Goal: Information Seeking & Learning: Learn about a topic

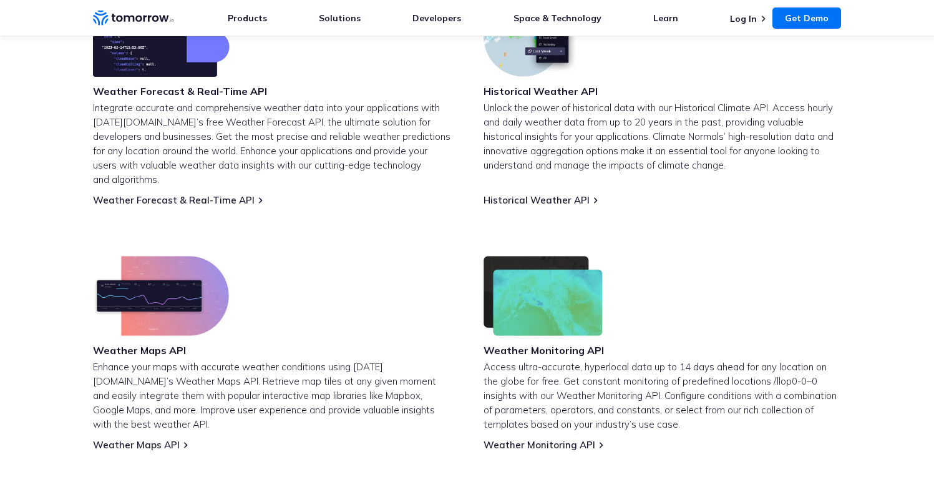
scroll to position [578, 0]
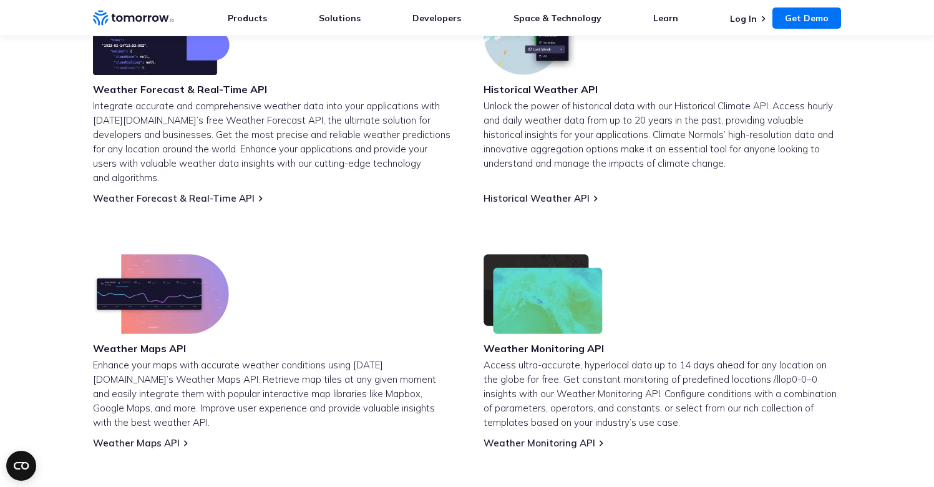
click at [161, 287] on img at bounding box center [161, 294] width 136 height 80
click at [159, 357] on p "Enhance your maps with accurate weather conditions using Tomorrow.io’s Weather …" at bounding box center [272, 393] width 358 height 72
click at [148, 437] on link "Weather Maps API" at bounding box center [136, 443] width 87 height 12
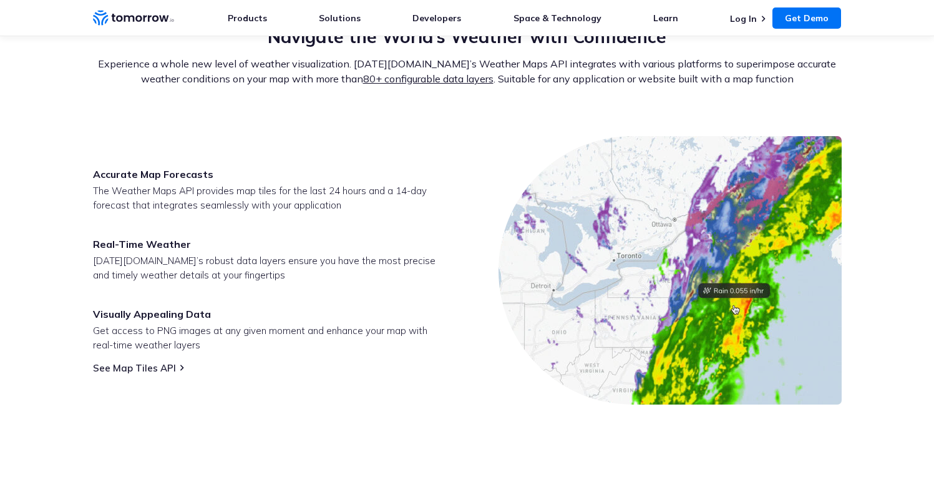
scroll to position [484, 0]
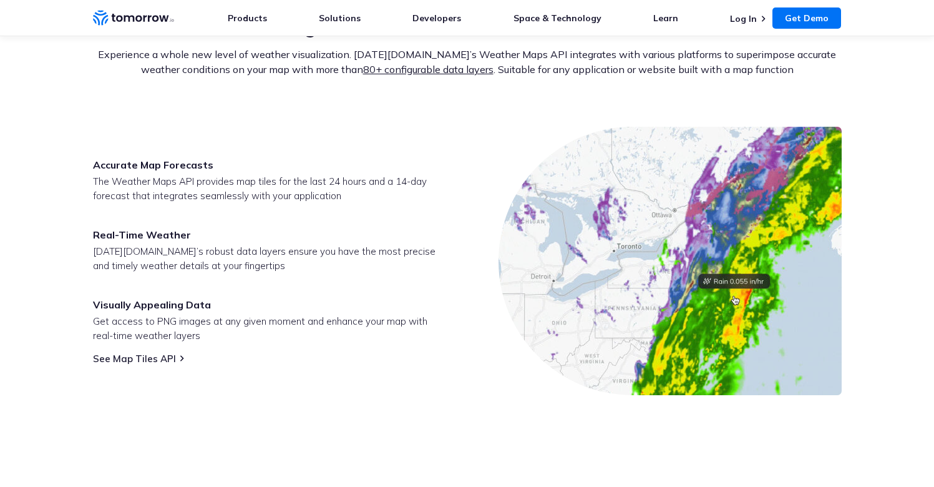
click at [693, 257] on img at bounding box center [669, 261] width 343 height 268
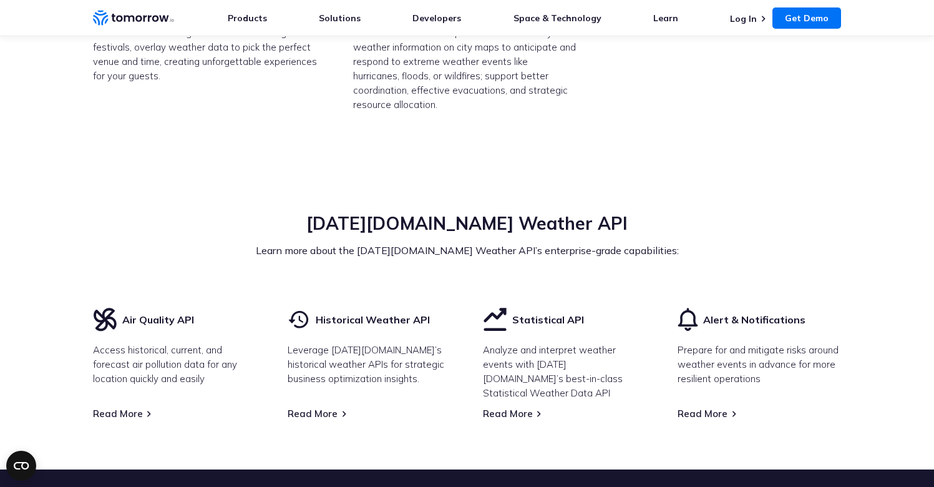
scroll to position [3300, 0]
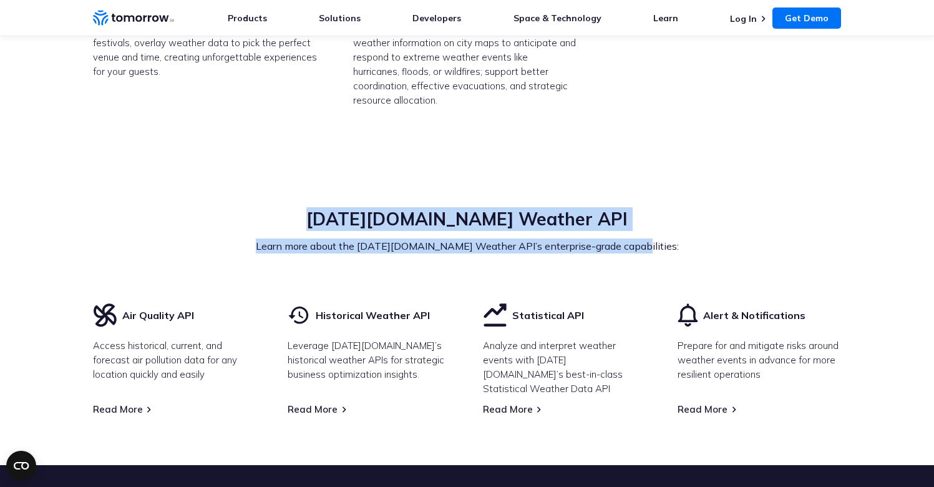
drag, startPoint x: 353, startPoint y: 205, endPoint x: 668, endPoint y: 245, distance: 317.6
click at [668, 245] on div "Tomorrow.io Weather API Learn more about the Tomorrow.io Weather API’s enterpri…" at bounding box center [467, 255] width 749 height 96
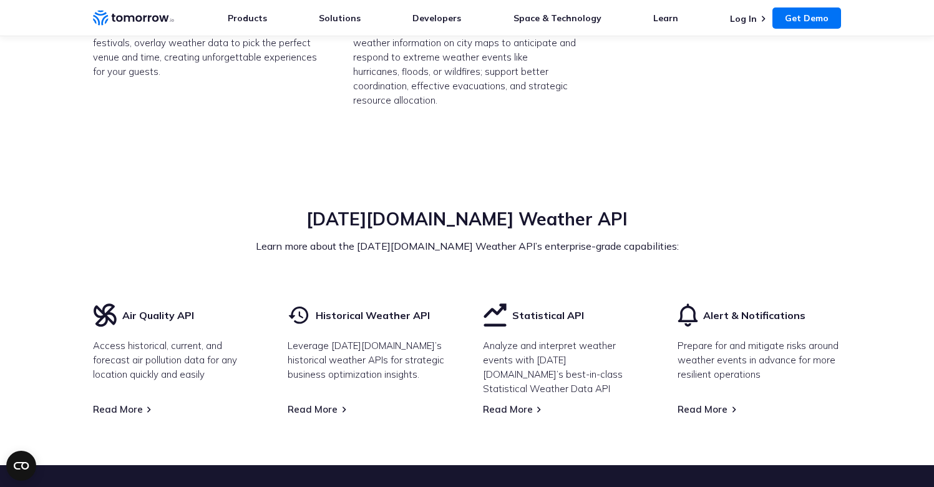
click at [663, 238] on p "Learn more about the Tomorrow.io Weather API’s enterprise-grade capabilities:" at bounding box center [467, 245] width 749 height 15
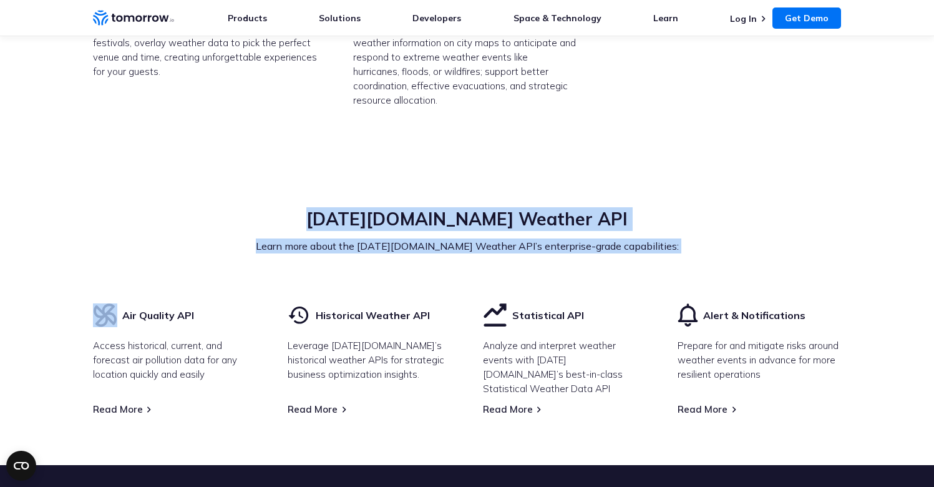
drag, startPoint x: 663, startPoint y: 237, endPoint x: 350, endPoint y: 207, distance: 314.1
click at [350, 207] on div "Tomorrow.io Weather API Learn more about the Tomorrow.io Weather API’s enterpri…" at bounding box center [467, 230] width 749 height 46
click at [350, 207] on h2 "Tomorrow.io Weather API" at bounding box center [467, 219] width 749 height 24
drag, startPoint x: 354, startPoint y: 204, endPoint x: 661, endPoint y: 232, distance: 308.2
click at [662, 232] on div "Tomorrow.io Weather API Learn more about the Tomorrow.io Weather API’s enterpri…" at bounding box center [467, 230] width 749 height 46
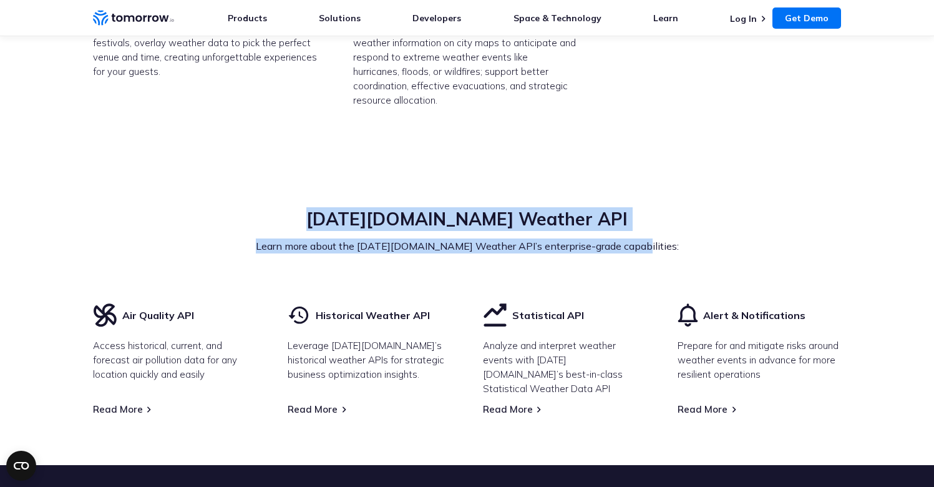
click at [661, 238] on p "Learn more about the Tomorrow.io Weather API’s enterprise-grade capabilities:" at bounding box center [467, 245] width 749 height 15
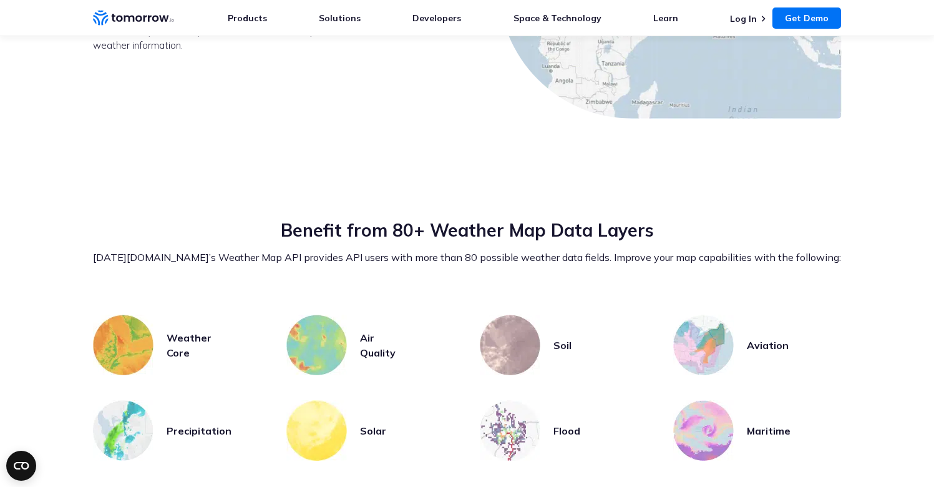
scroll to position [2430, 0]
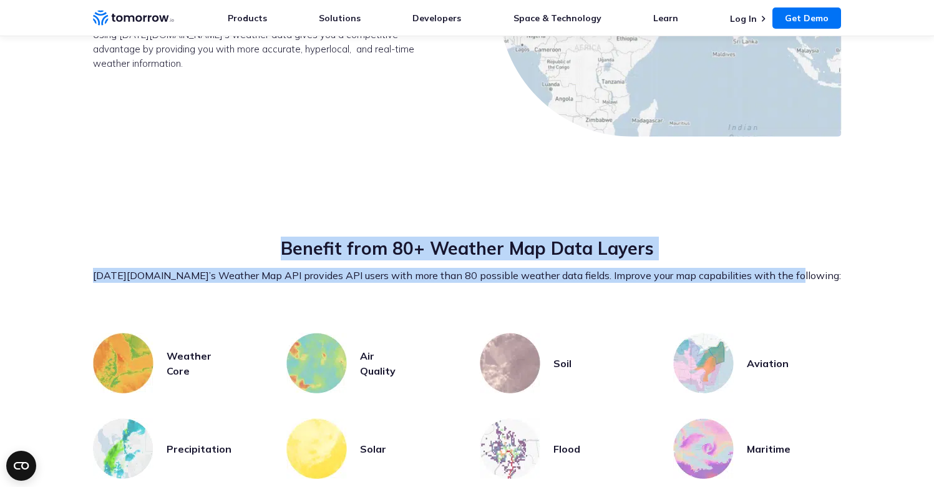
drag, startPoint x: 288, startPoint y: 233, endPoint x: 838, endPoint y: 275, distance: 552.4
click at [838, 275] on div "Benefit from 80+ Weather Map Data Layers Tomorrow.io’s Weather Map API provides…" at bounding box center [467, 284] width 749 height 96
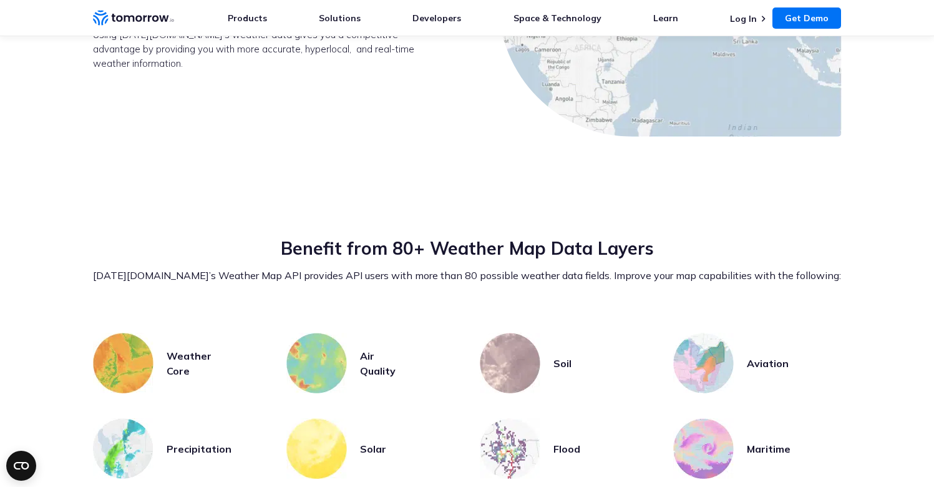
click at [832, 268] on p "Tomorrow.io’s Weather Map API provides API users with more than 80 possible wea…" at bounding box center [467, 275] width 749 height 15
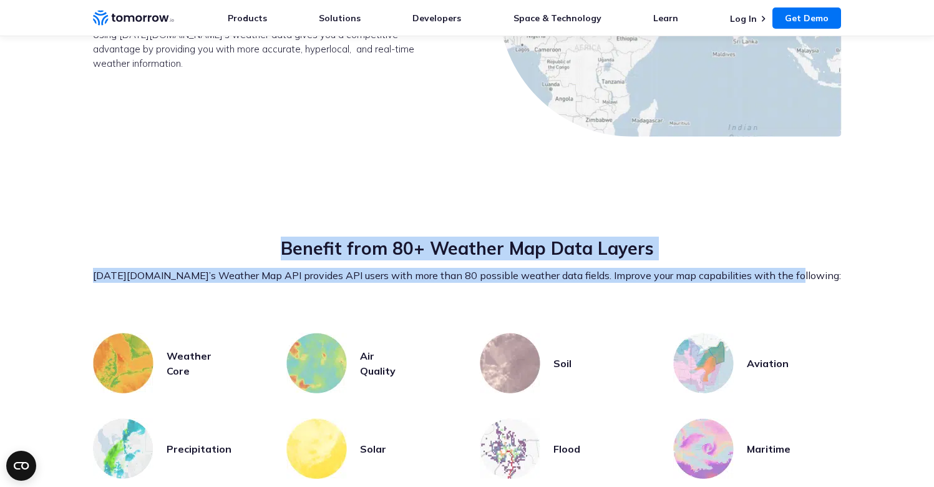
drag, startPoint x: 815, startPoint y: 258, endPoint x: 281, endPoint y: 226, distance: 535.0
click at [281, 236] on div "Benefit from 80+ Weather Map Data Layers Tomorrow.io’s Weather Map API provides…" at bounding box center [467, 259] width 749 height 46
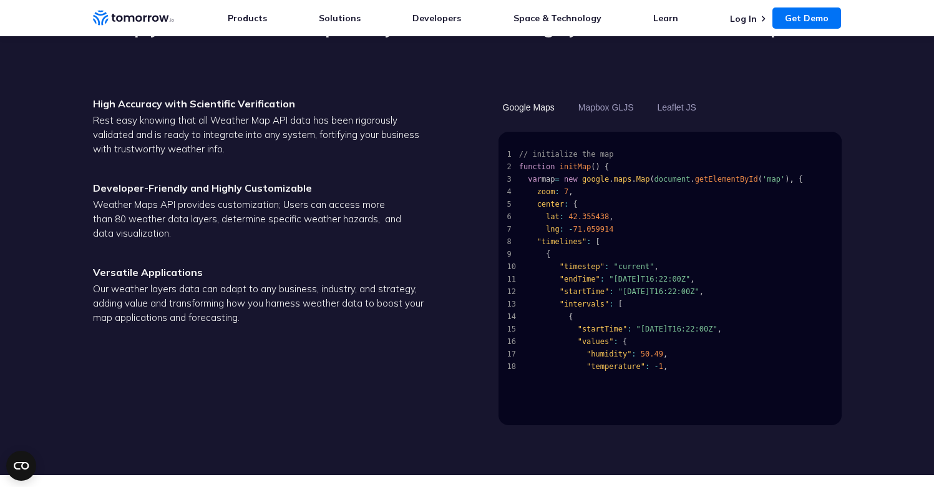
scroll to position [1279, 0]
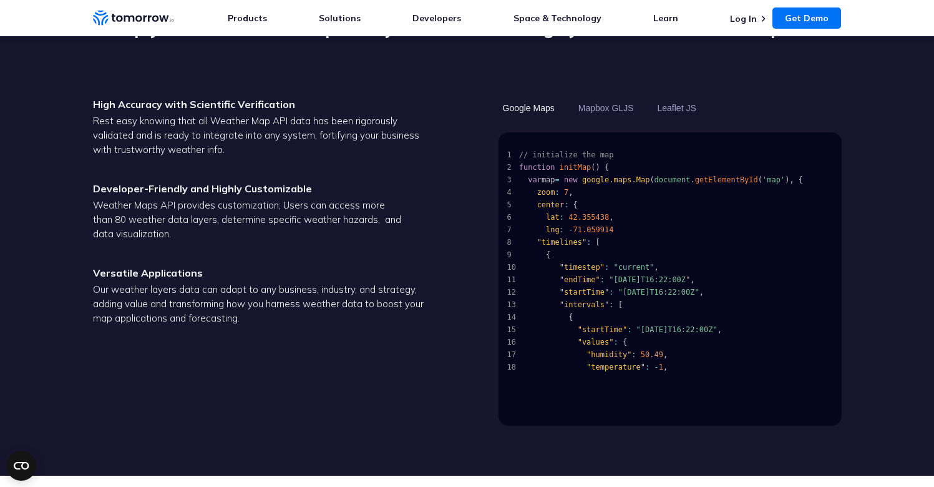
click at [383, 201] on p "Weather Maps API provides customization; Users can access more than 80 weather …" at bounding box center [264, 219] width 343 height 43
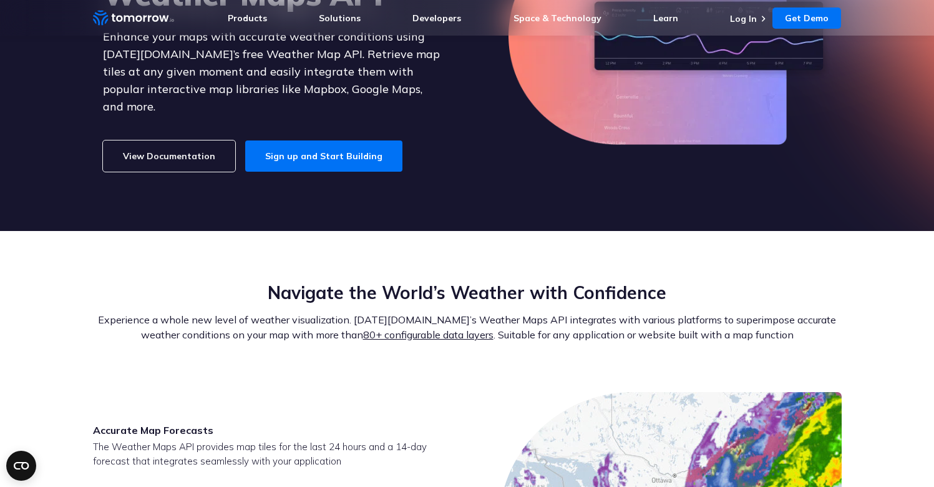
scroll to position [0, 0]
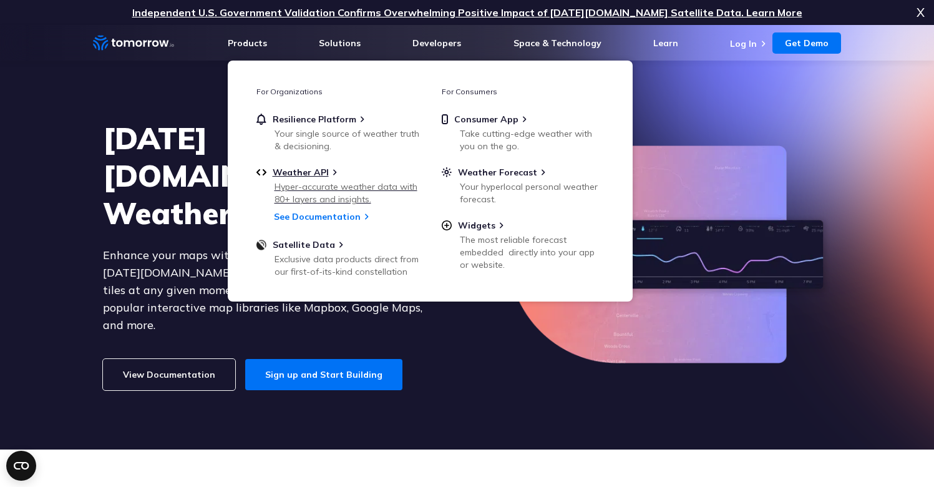
click at [312, 187] on div "Hyper-accurate weather data with 80+ layers and insights." at bounding box center [347, 192] width 145 height 25
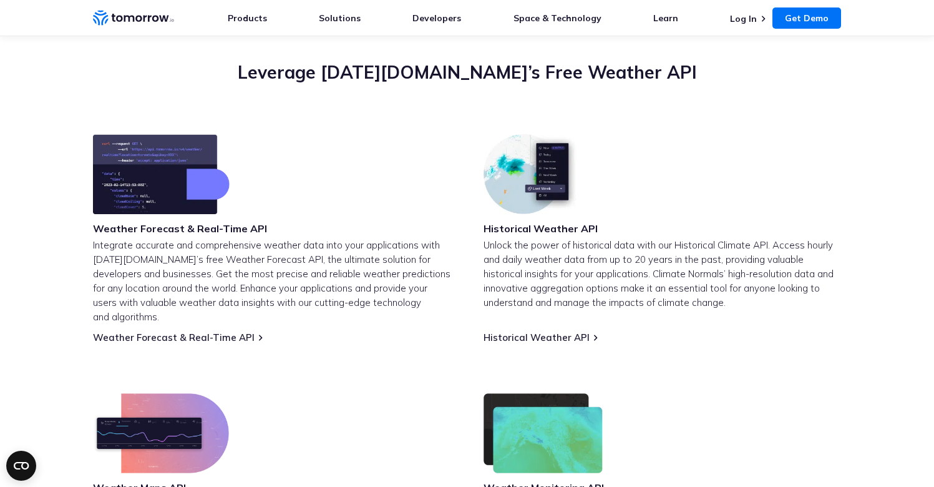
scroll to position [440, 0]
click at [188, 331] on link "Weather Forecast & Real-Time API" at bounding box center [174, 337] width 162 height 12
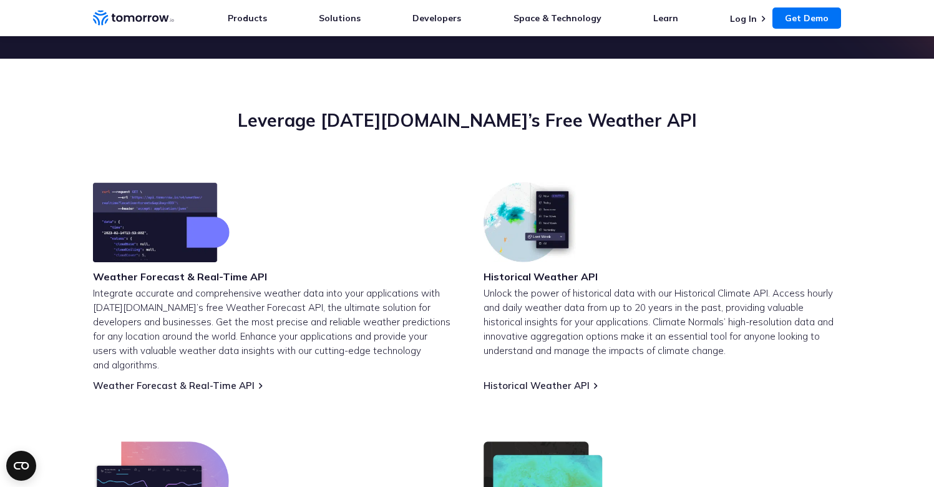
scroll to position [392, 0]
click at [192, 379] on link "Weather Forecast & Real-Time API" at bounding box center [174, 385] width 162 height 12
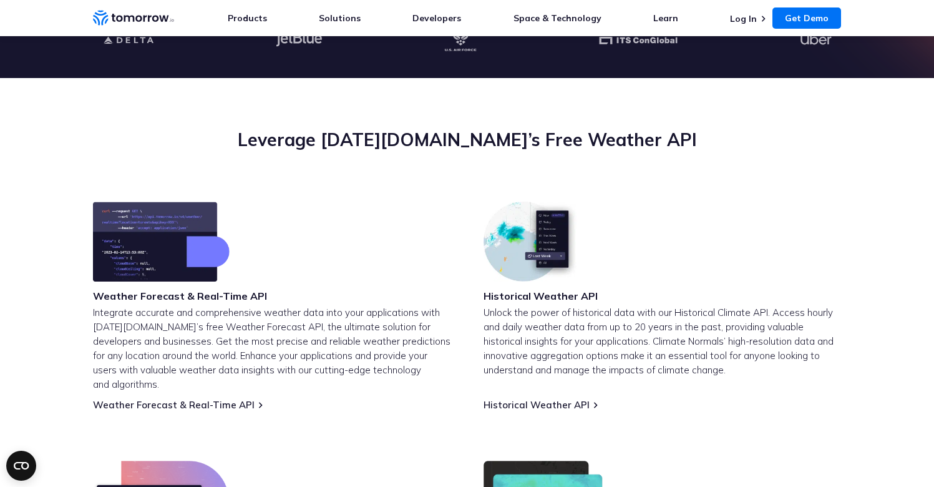
scroll to position [460, 0]
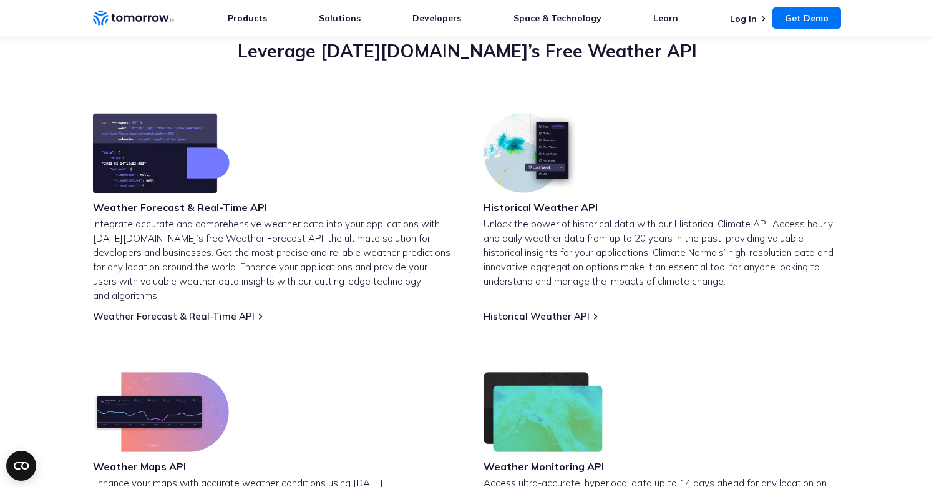
click at [531, 205] on h3 "Historical Weather API" at bounding box center [541, 207] width 114 height 14
click at [545, 156] on img at bounding box center [532, 153] width 97 height 80
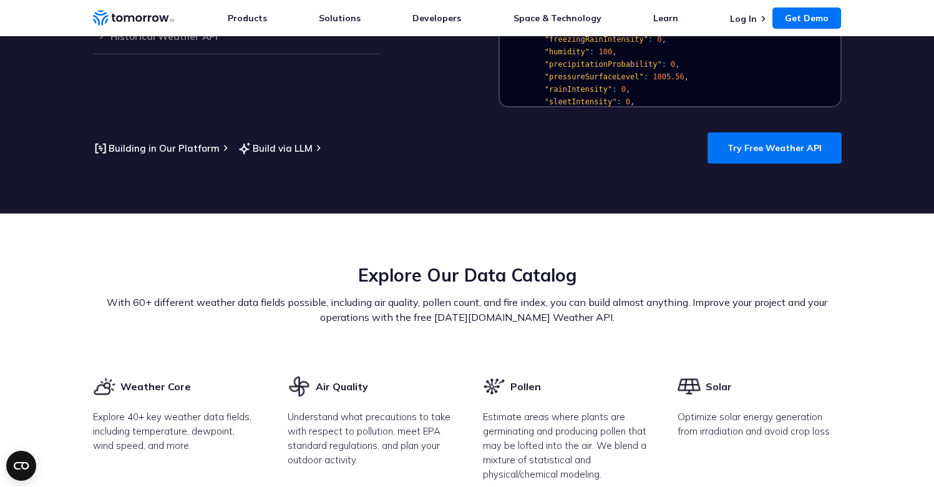
scroll to position [1457, 0]
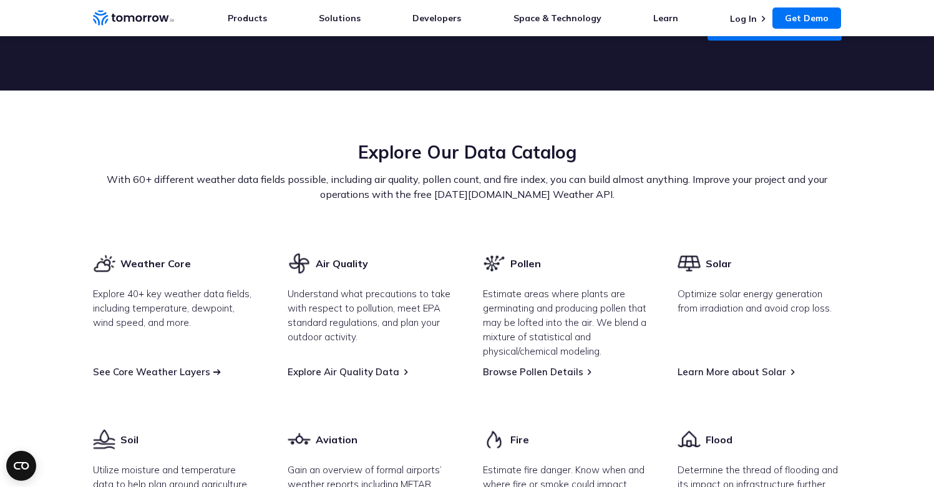
click at [189, 366] on link "See Core Weather Layers" at bounding box center [151, 372] width 117 height 12
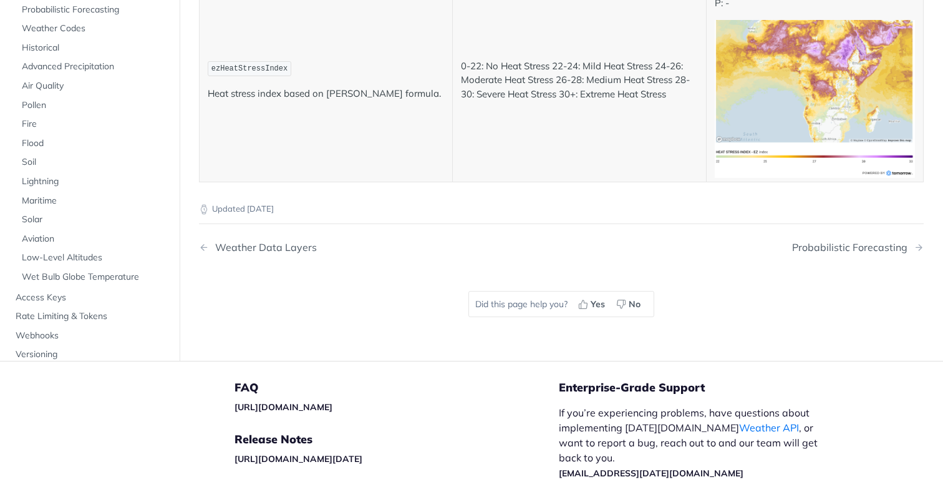
scroll to position [6608, 0]
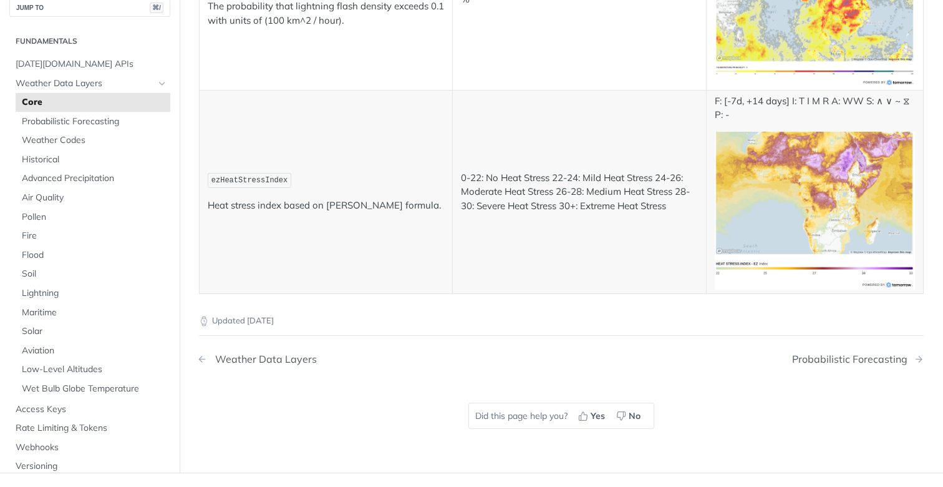
click at [215, 353] on div "Weather Data Layers" at bounding box center [263, 359] width 108 height 12
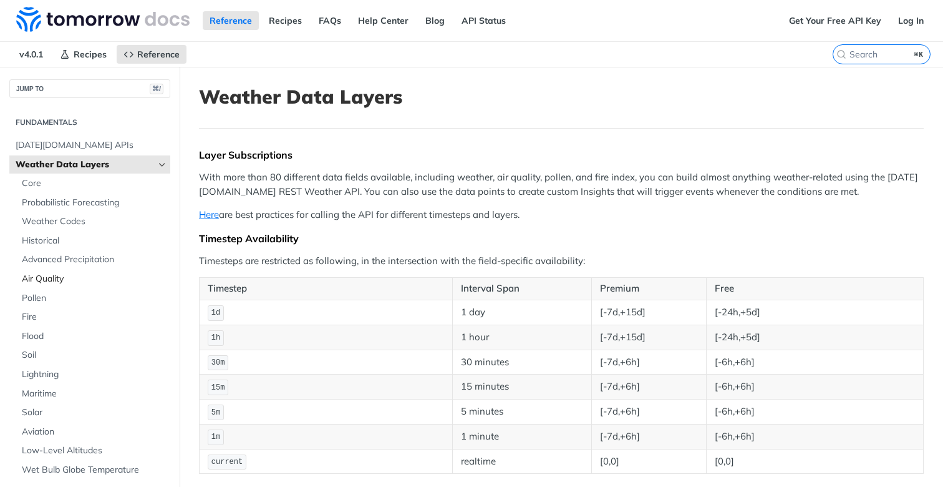
click at [45, 278] on span "Air Quality" at bounding box center [94, 279] width 145 height 12
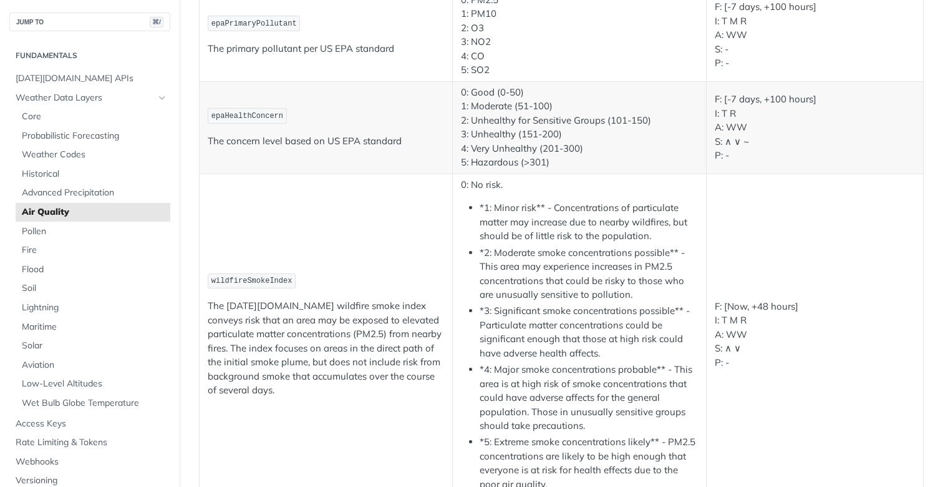
scroll to position [1370, 0]
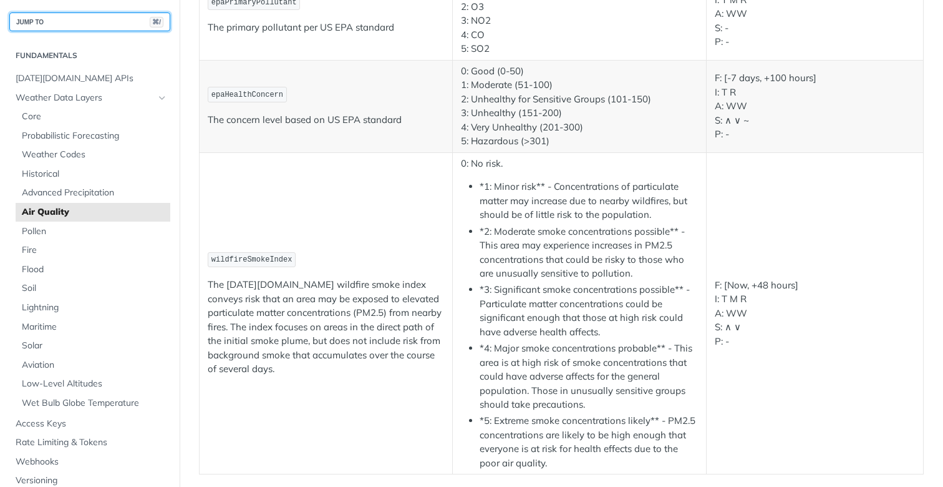
click at [82, 21] on button "JUMP TO ⌘/" at bounding box center [89, 21] width 161 height 19
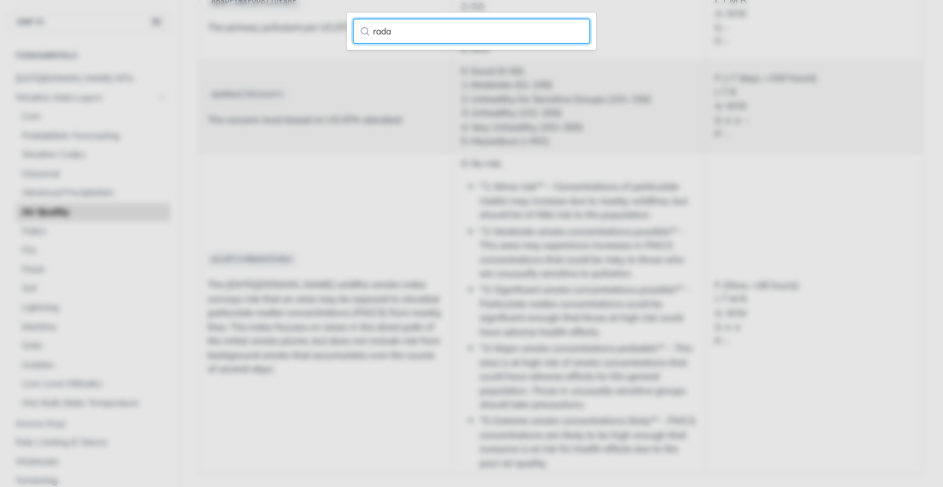
type input "radar"
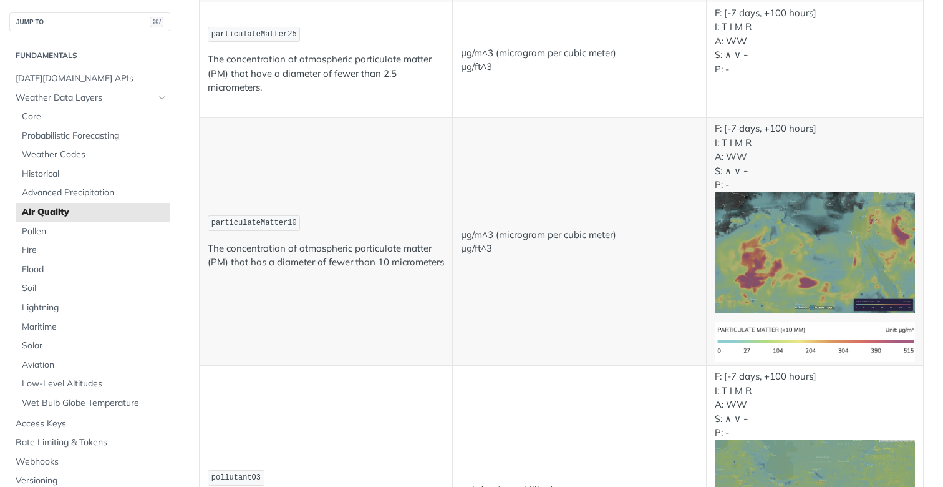
scroll to position [0, 0]
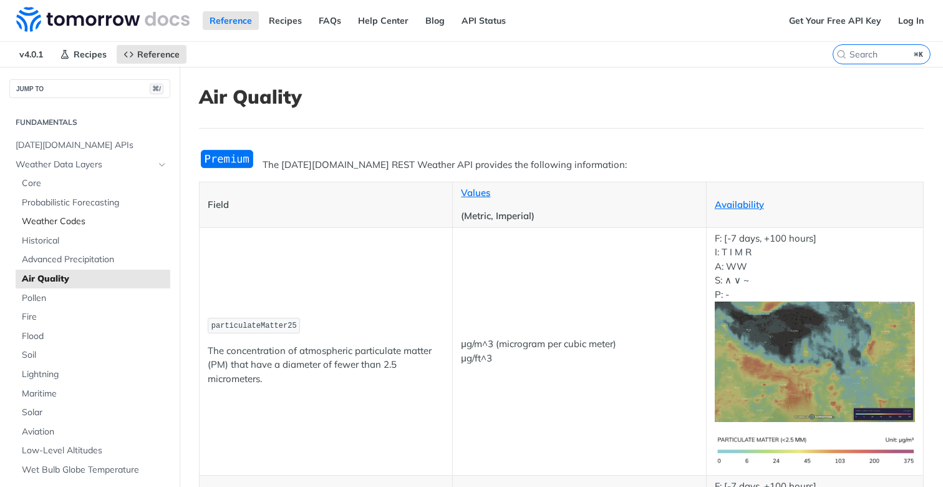
click at [49, 219] on span "Weather Codes" at bounding box center [94, 221] width 145 height 12
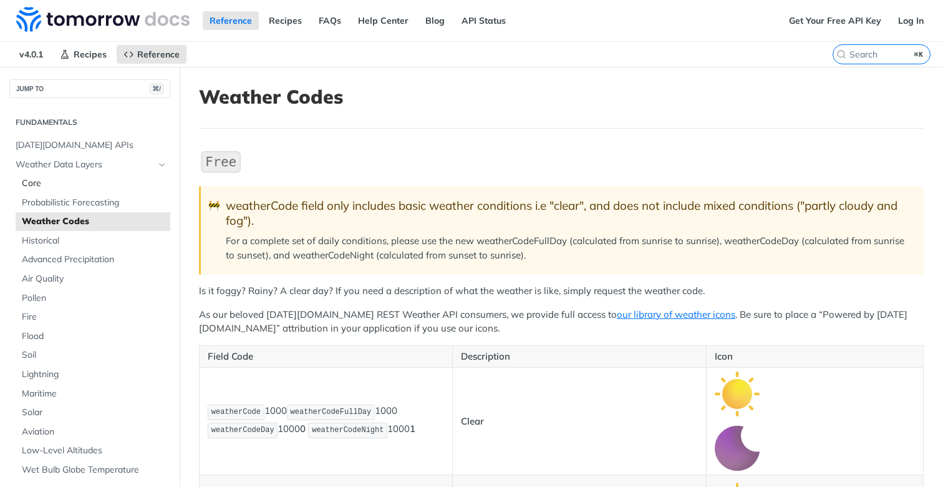
click at [38, 181] on span "Core" at bounding box center [94, 183] width 145 height 12
